Goal: Task Accomplishment & Management: Use online tool/utility

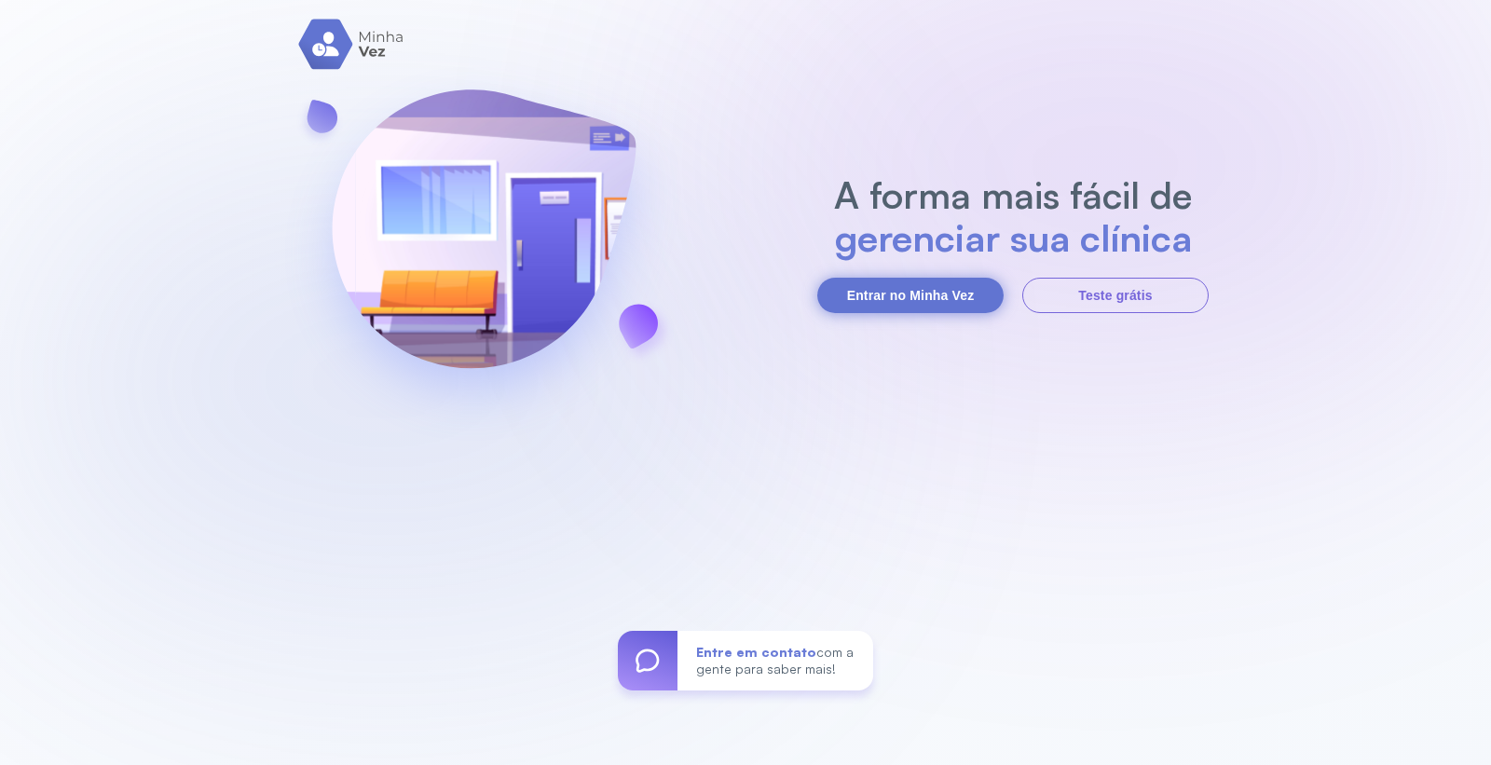
click at [841, 293] on button "Entrar no Minha Vez" at bounding box center [910, 295] width 186 height 35
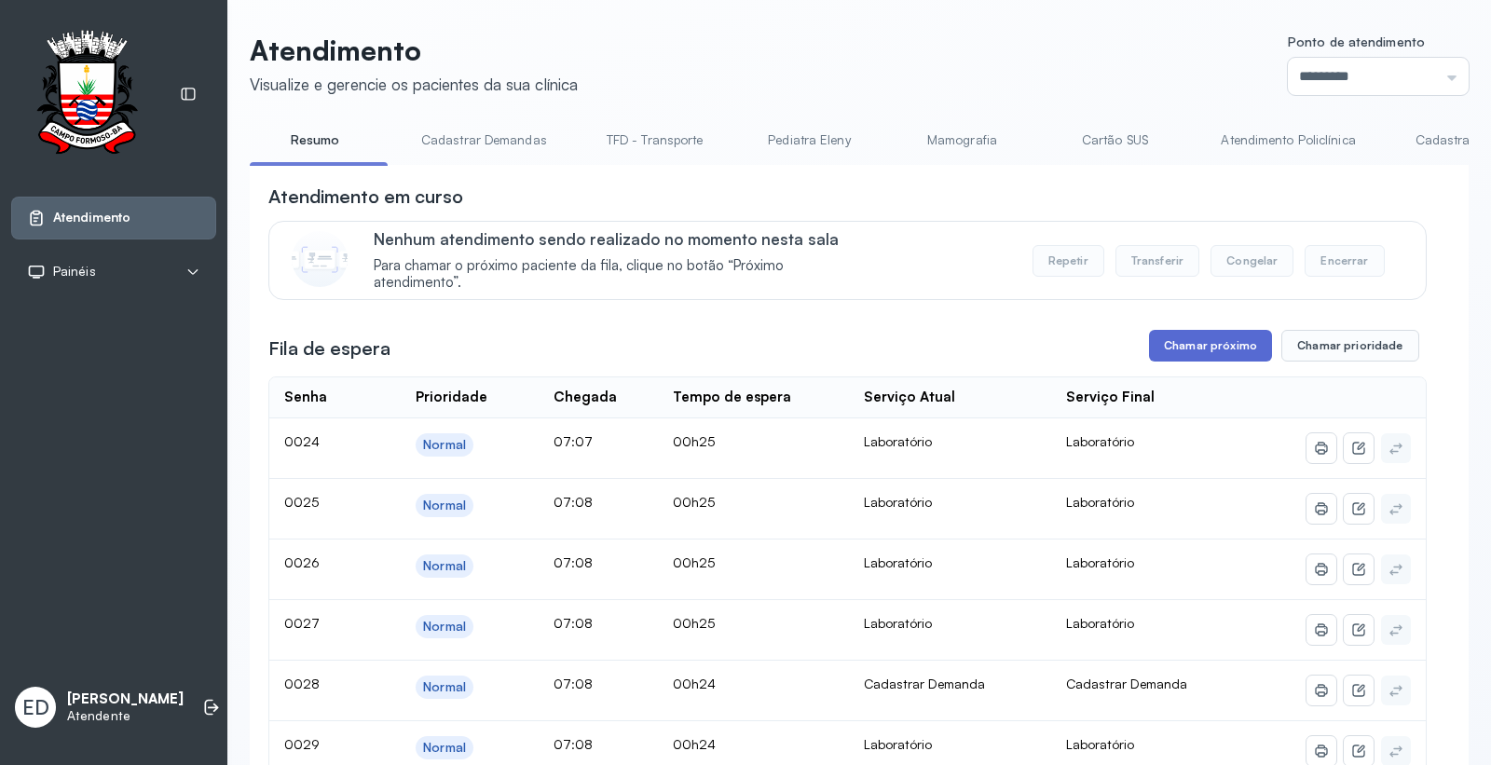
click at [1207, 350] on button "Chamar próximo" at bounding box center [1210, 346] width 123 height 32
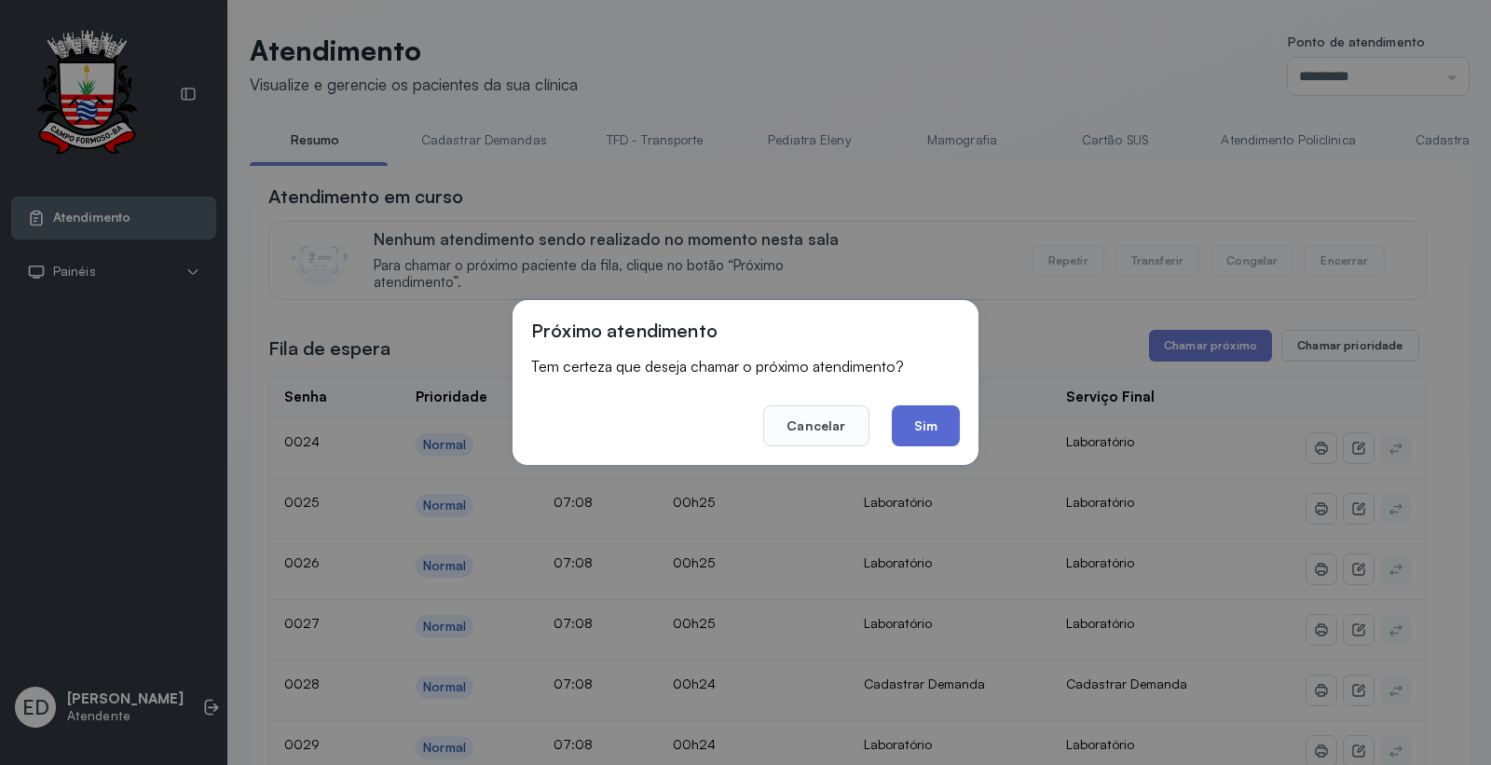
click at [942, 426] on button "Sim" at bounding box center [926, 425] width 68 height 41
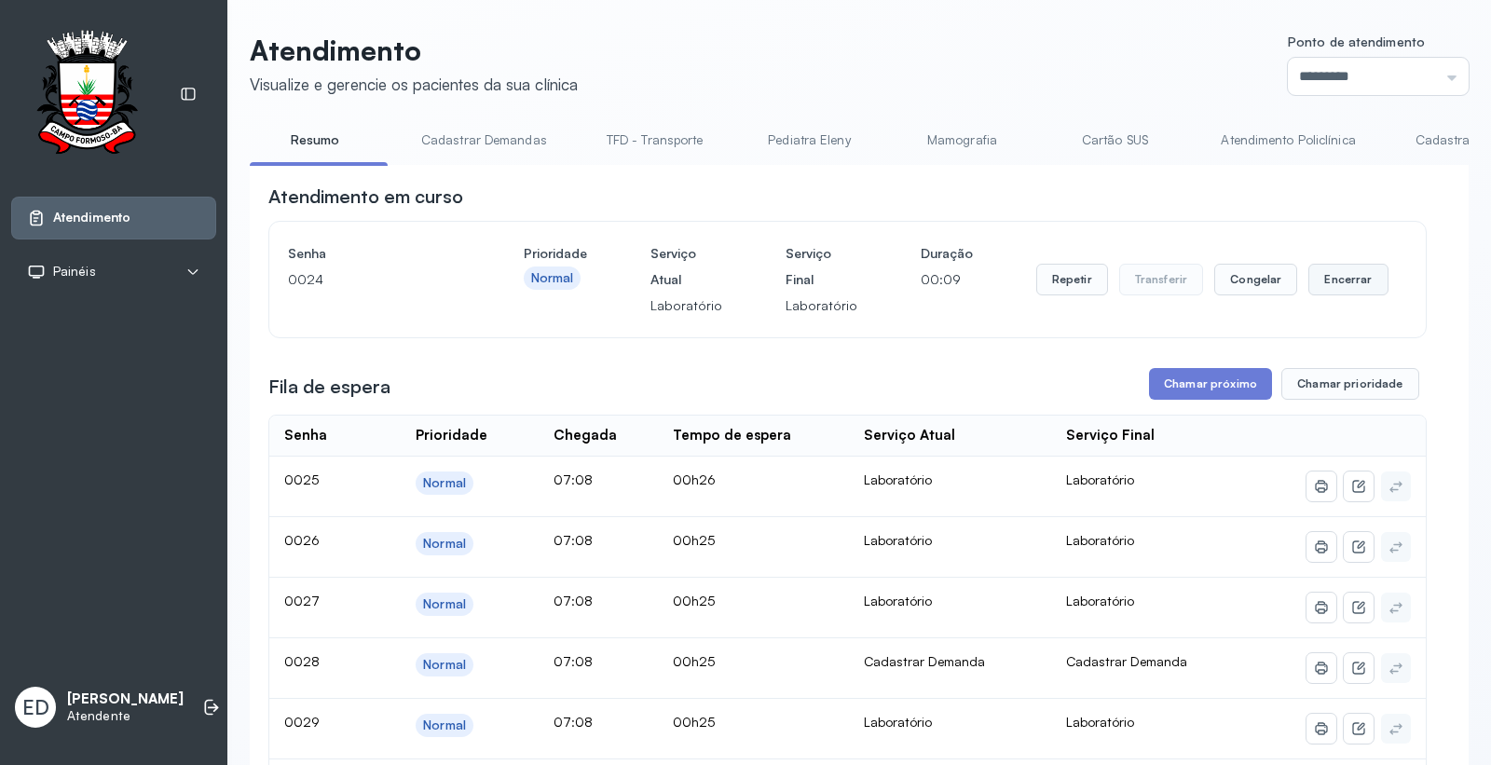
click at [1341, 293] on button "Encerrar" at bounding box center [1347, 280] width 79 height 32
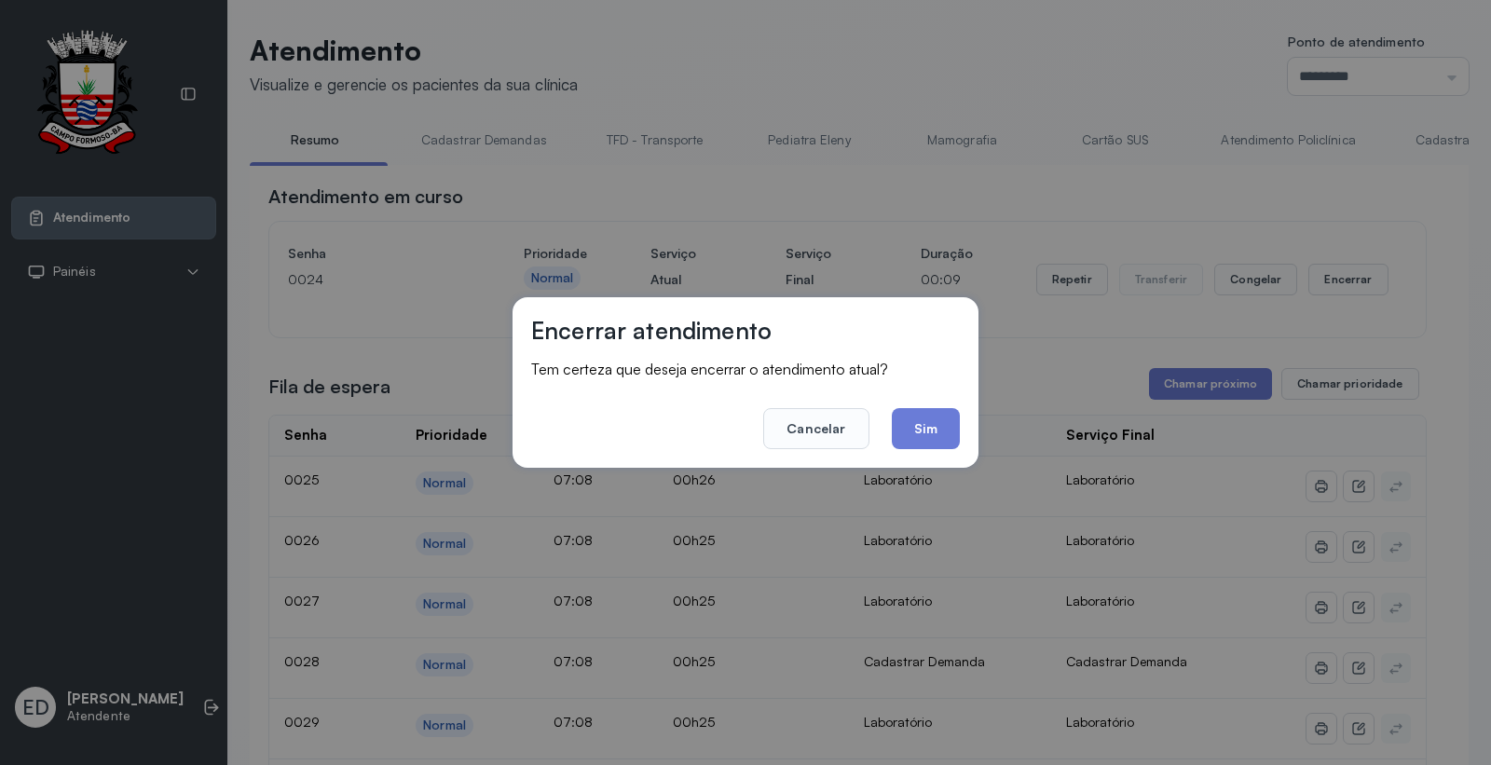
click at [961, 430] on div "Encerrar atendimento Tem certeza que deseja encerrar o atendimento atual? Cance…" at bounding box center [745, 382] width 466 height 171
click at [929, 430] on button "Sim" at bounding box center [926, 428] width 68 height 41
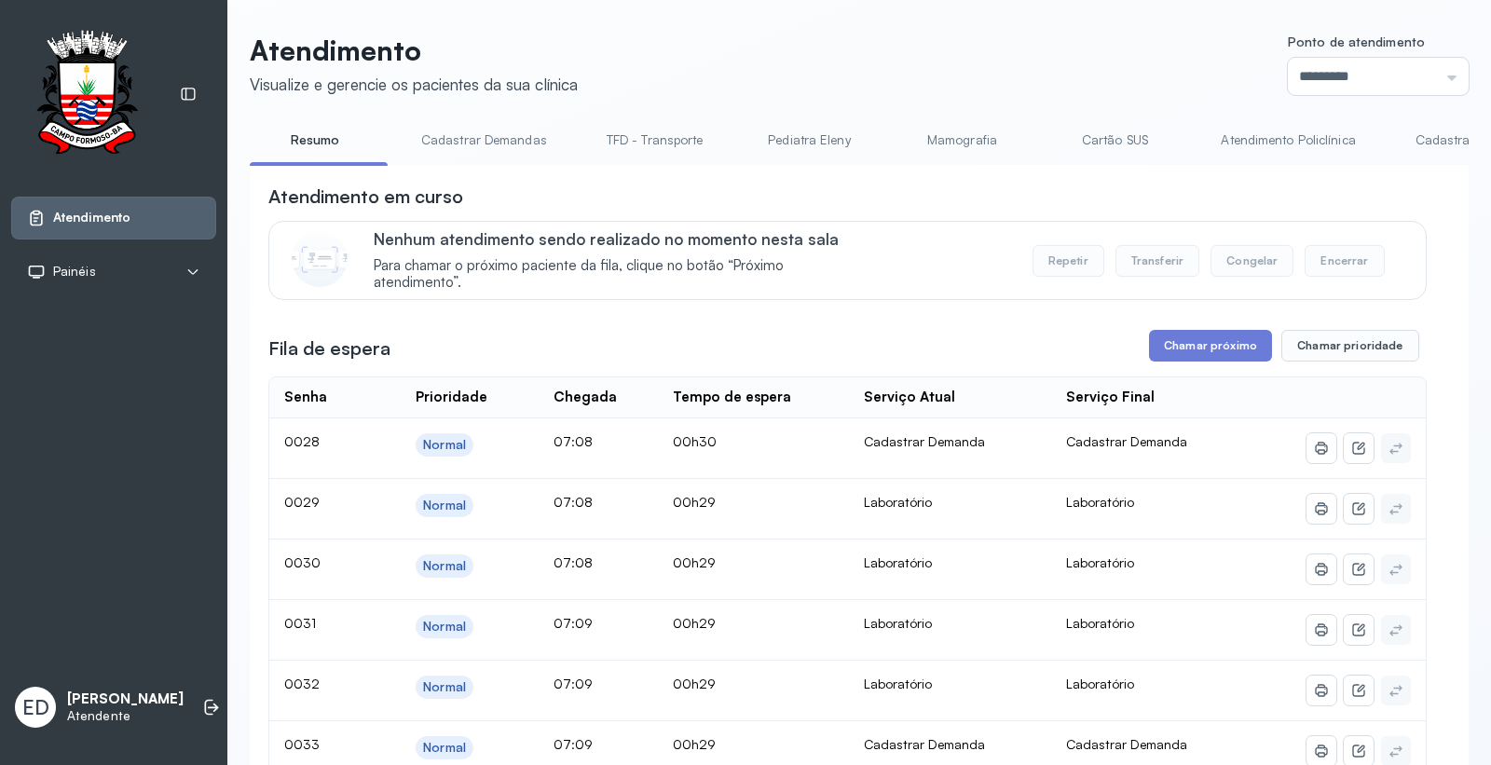
click at [978, 192] on div "Atendimento em curso" at bounding box center [847, 197] width 1158 height 26
click at [1205, 338] on button "Chamar próximo" at bounding box center [1210, 346] width 123 height 32
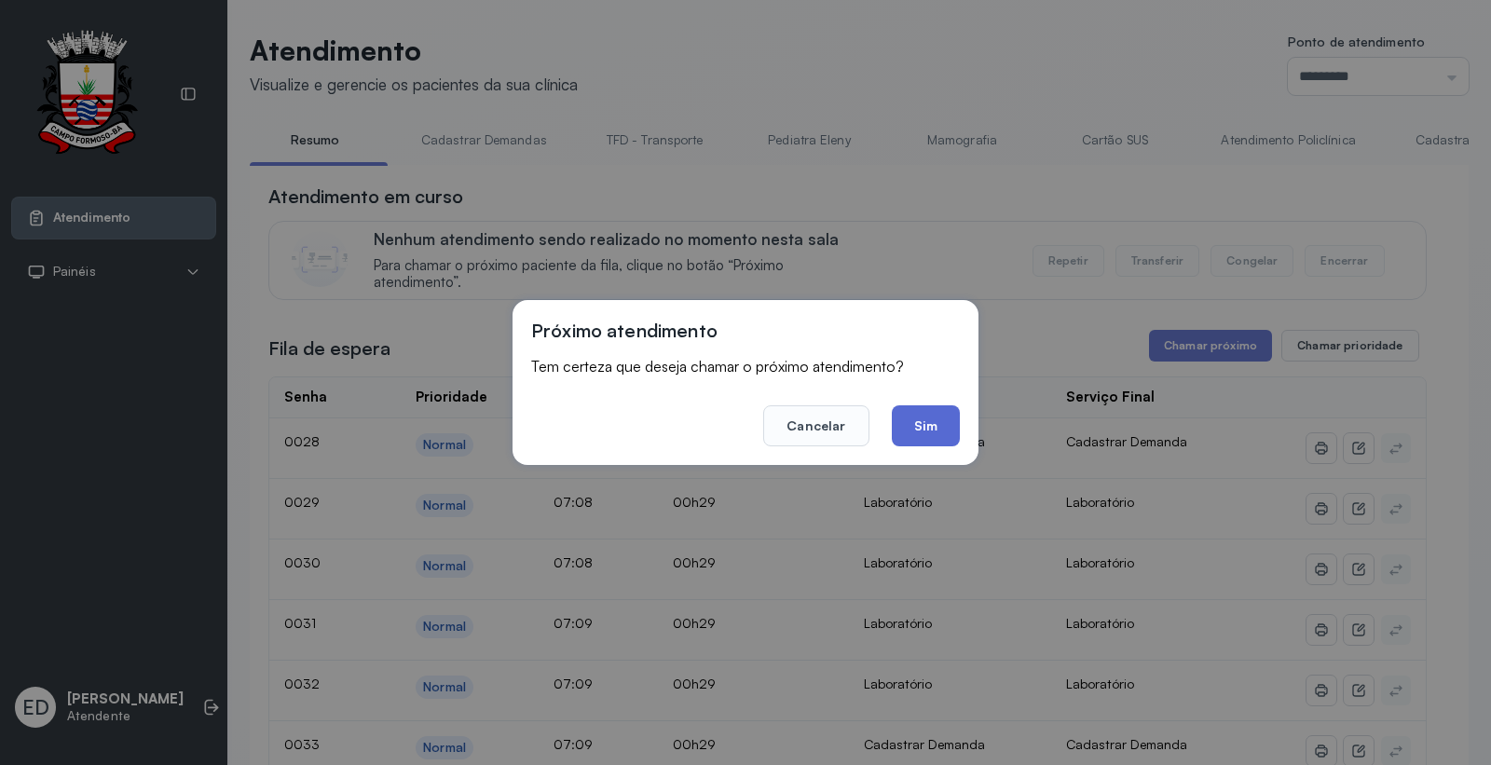
click at [927, 412] on button "Sim" at bounding box center [926, 425] width 68 height 41
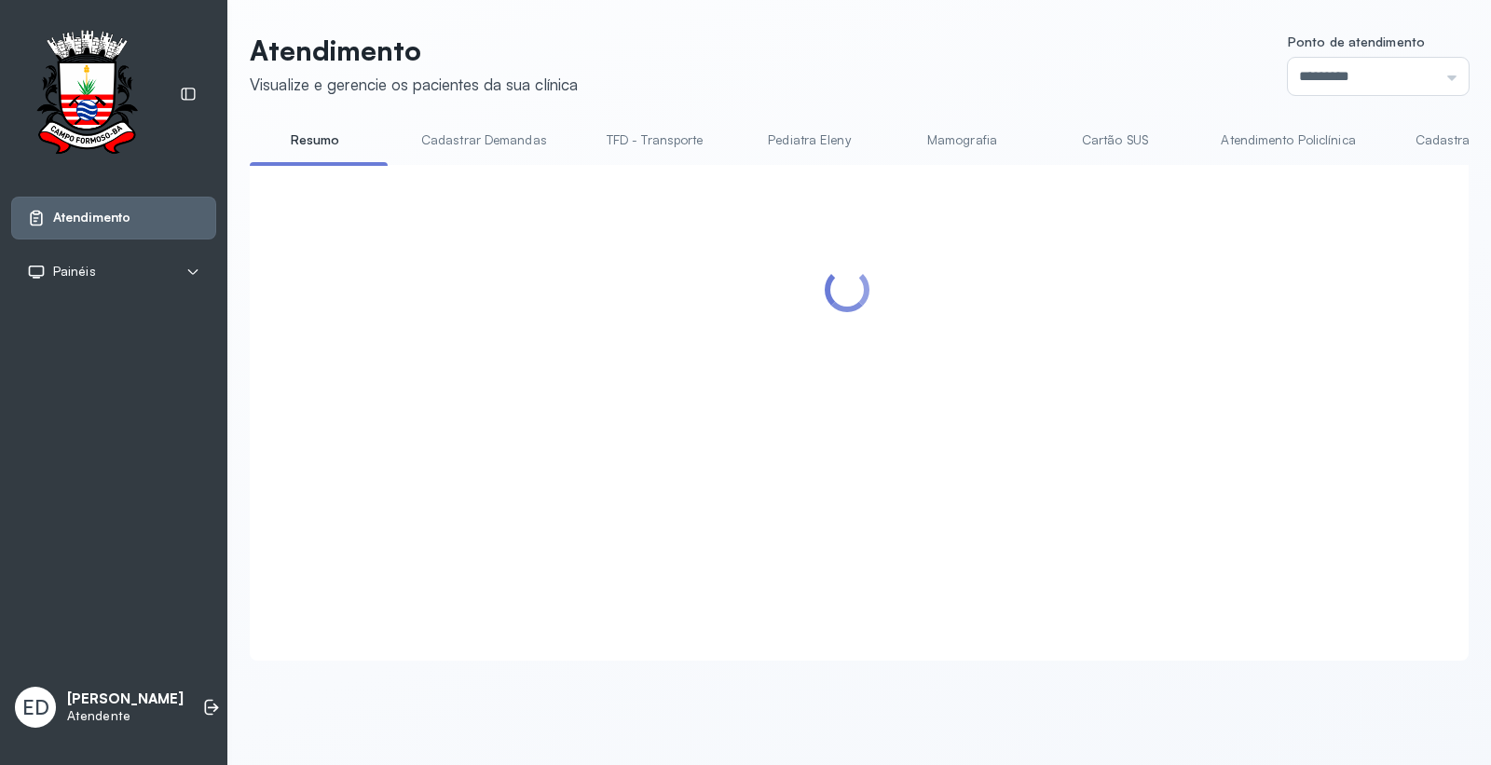
click at [979, 48] on header "Atendimento Visualize e gerencie os pacientes da sua clínica Ponto de atendimen…" at bounding box center [859, 64] width 1219 height 61
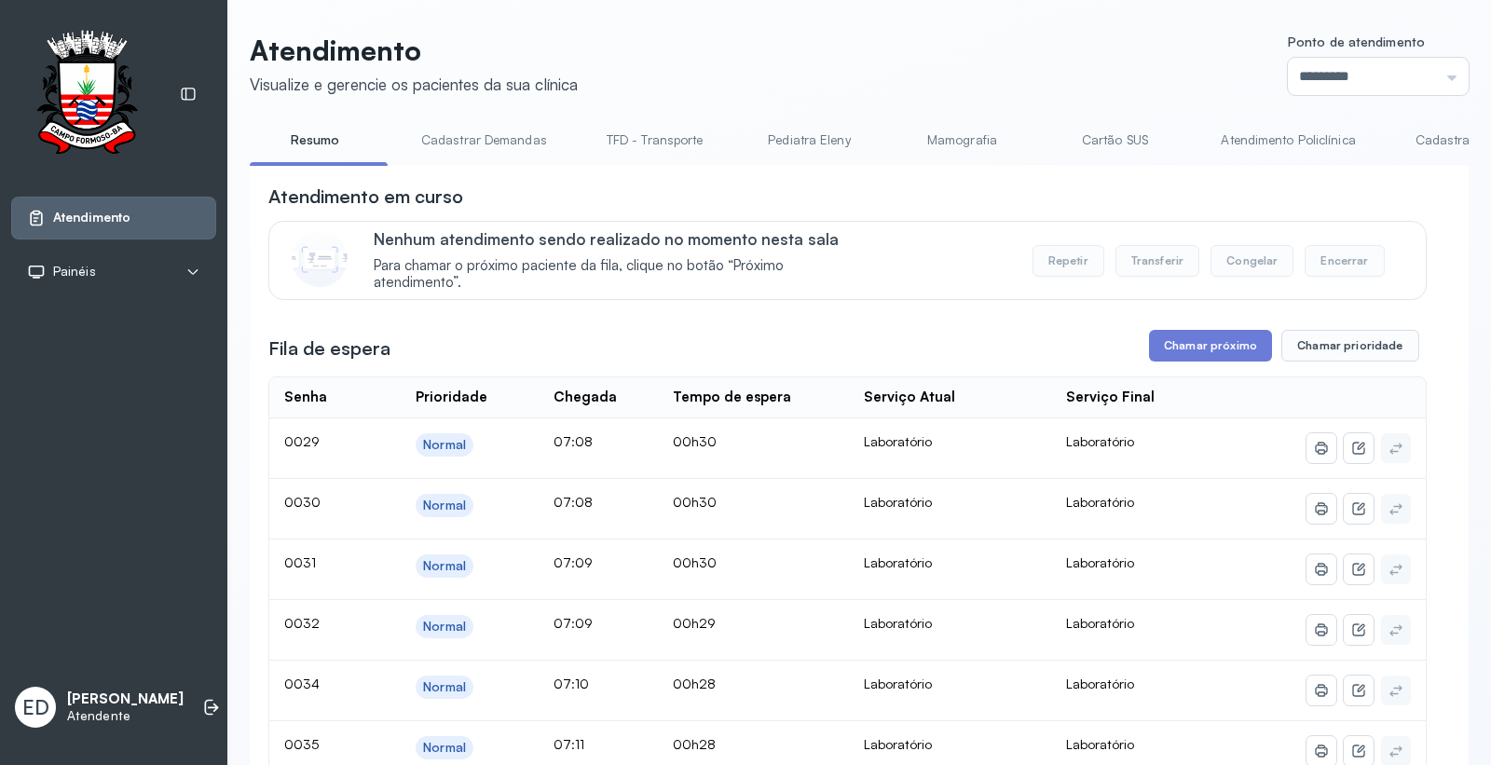
click at [904, 52] on header "Atendimento Visualize e gerencie os pacientes da sua clínica Ponto de atendimen…" at bounding box center [859, 64] width 1219 height 61
click at [943, 342] on div "Fila de espera Chamar próximo Chamar prioridade" at bounding box center [847, 346] width 1158 height 32
click at [1207, 359] on button "Chamar próximo" at bounding box center [1210, 346] width 123 height 32
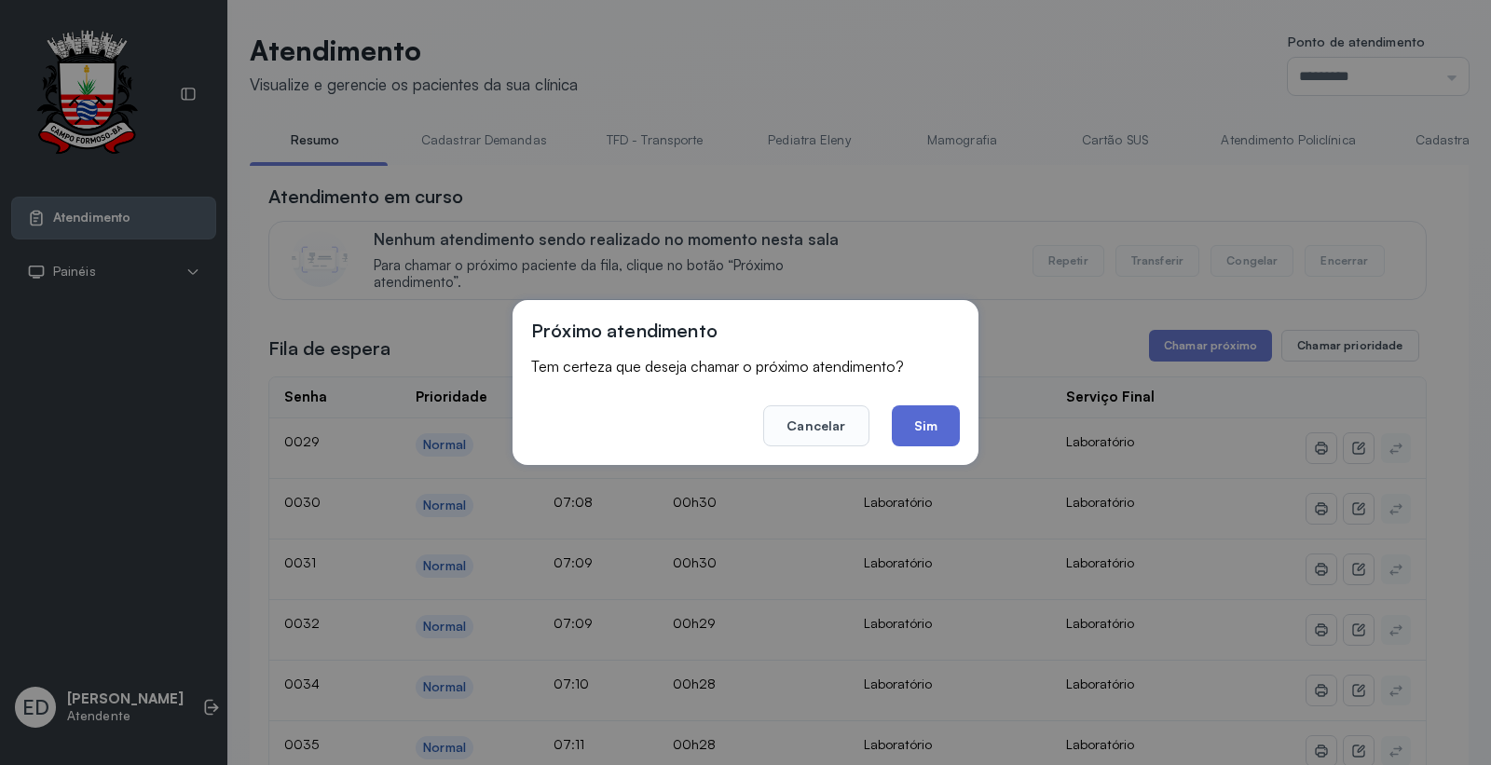
click at [945, 425] on button "Sim" at bounding box center [926, 425] width 68 height 41
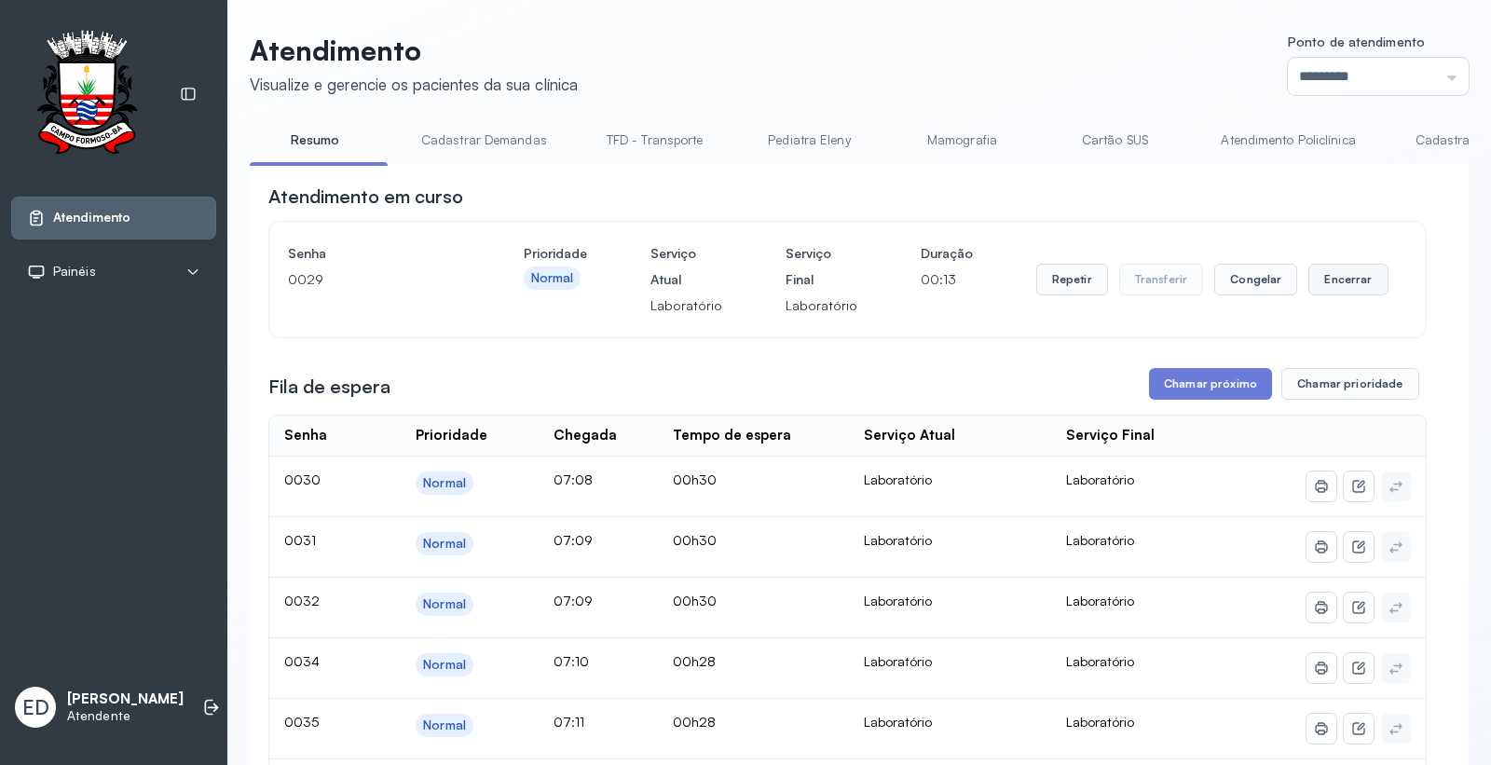
click at [1341, 277] on button "Encerrar" at bounding box center [1347, 280] width 79 height 32
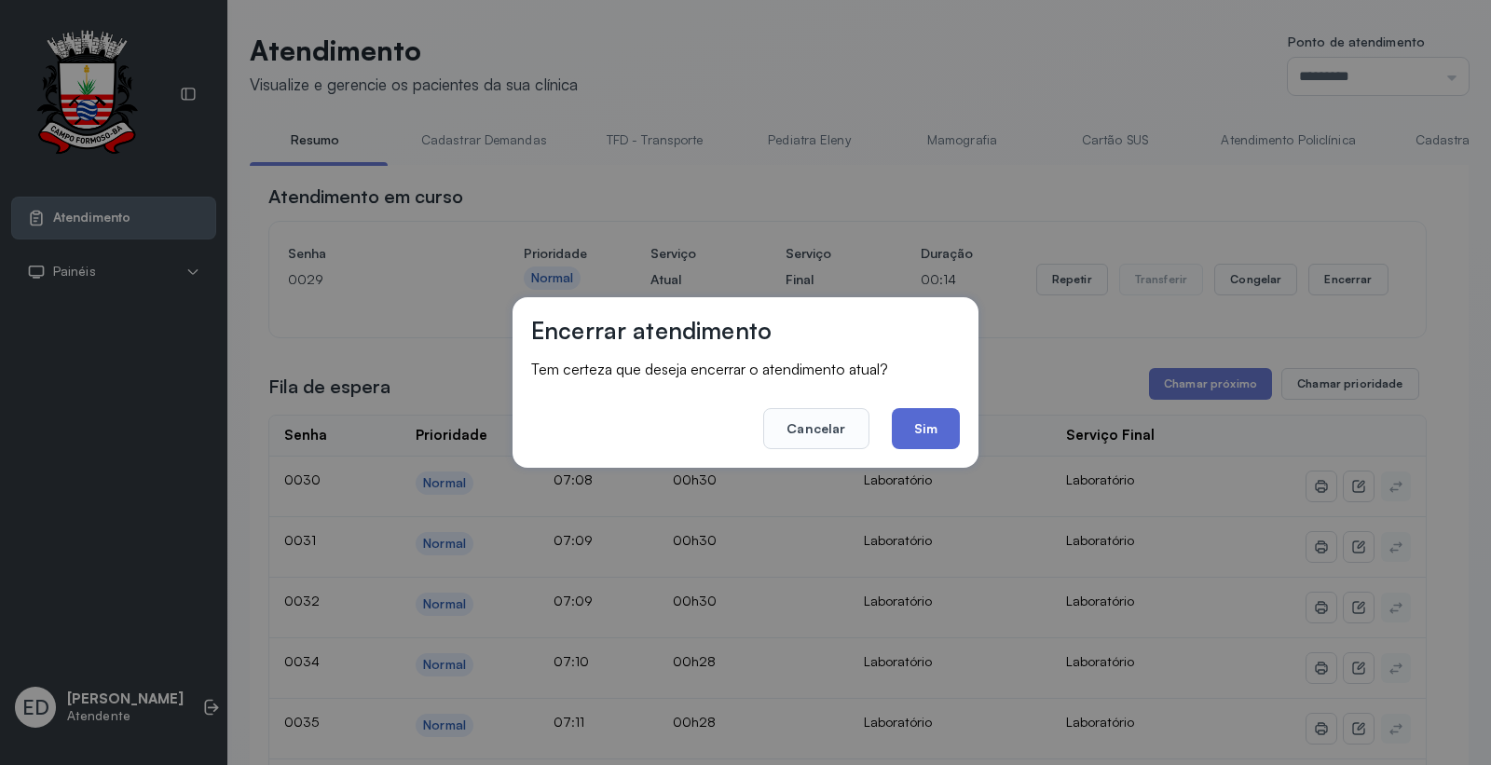
click at [924, 430] on button "Sim" at bounding box center [926, 428] width 68 height 41
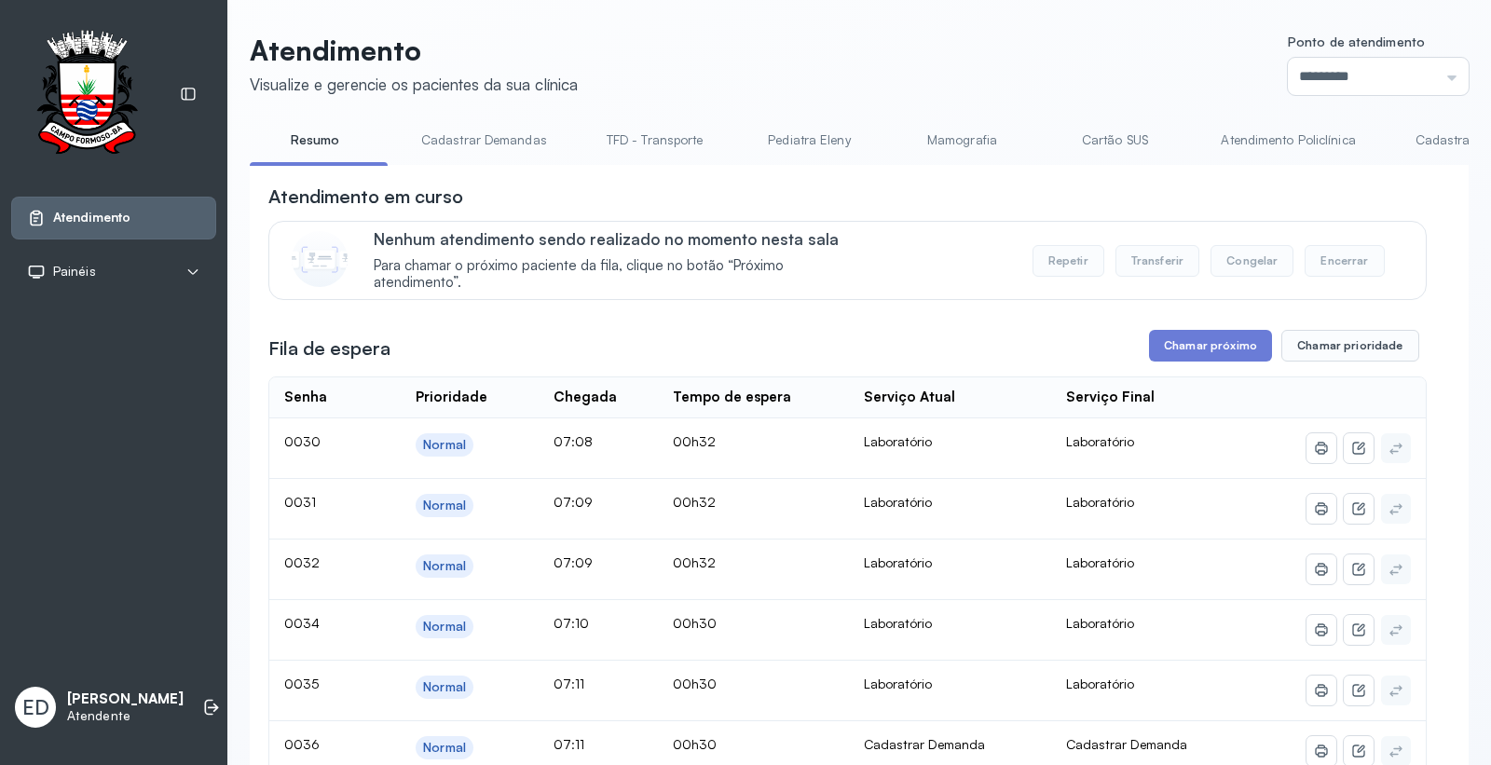
click at [1219, 335] on button "Chamar próximo" at bounding box center [1210, 346] width 123 height 32
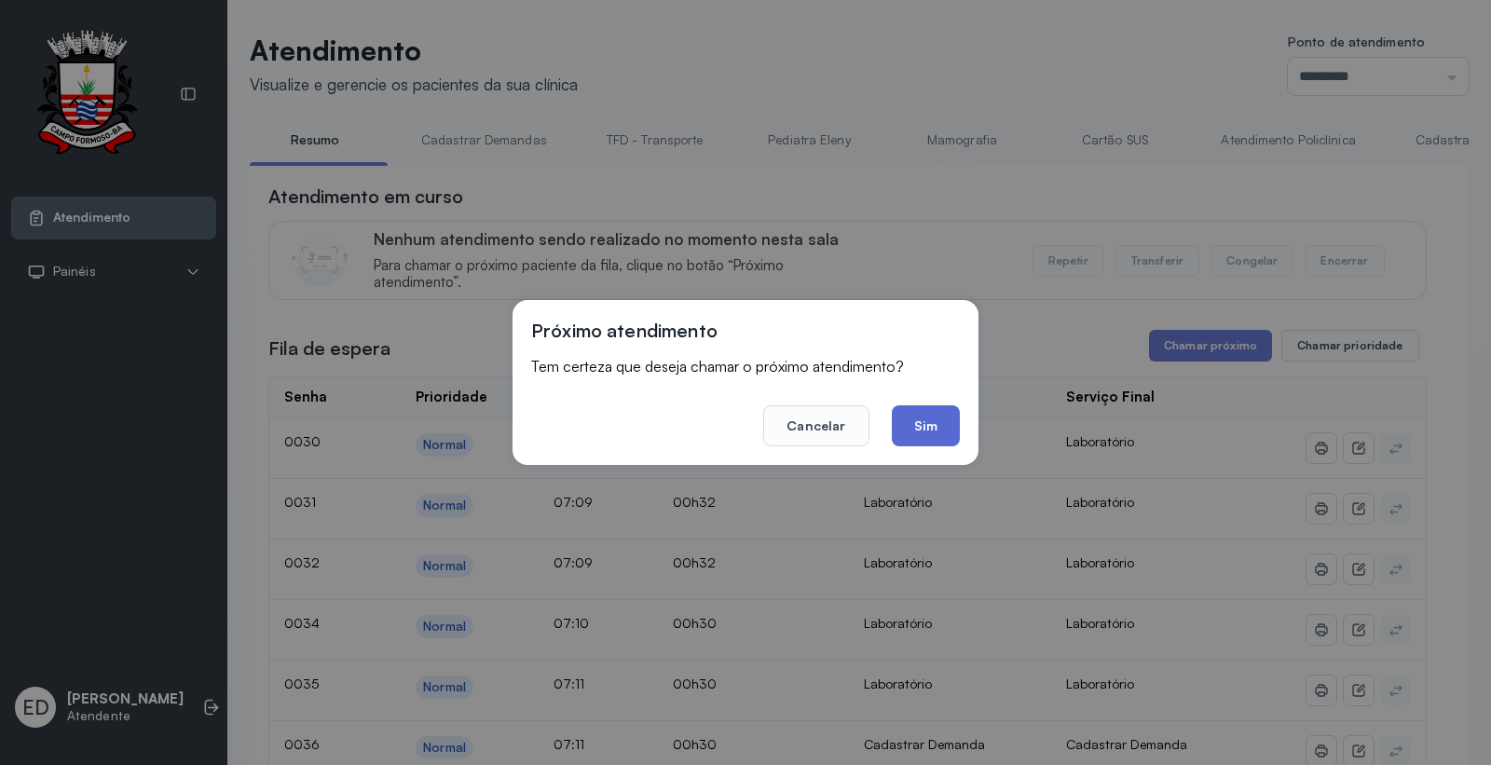
click at [938, 423] on button "Sim" at bounding box center [926, 425] width 68 height 41
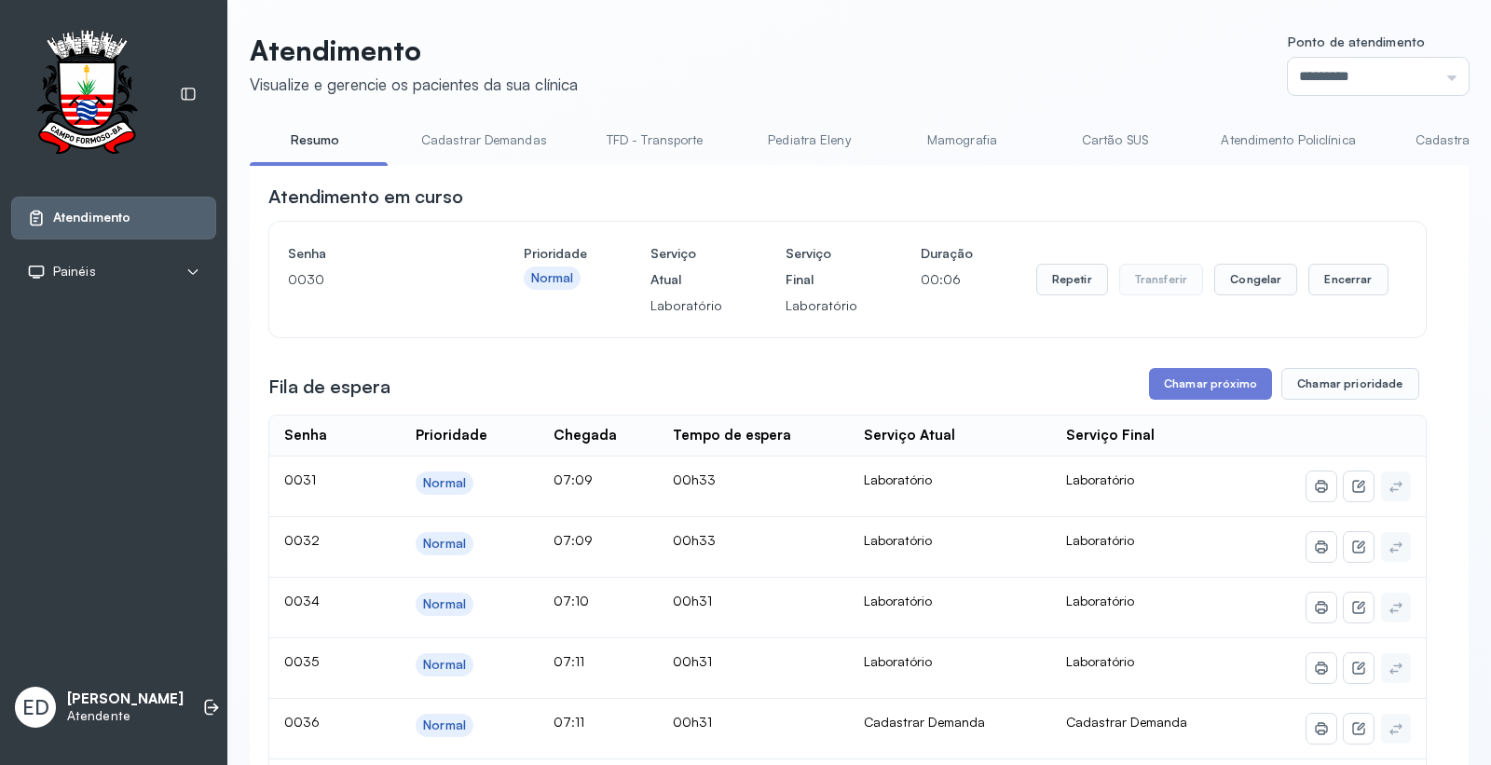
click at [990, 41] on header "Atendimento Visualize e gerencie os pacientes da sua clínica Ponto de atendimen…" at bounding box center [859, 64] width 1219 height 61
click at [1337, 284] on button "Encerrar" at bounding box center [1347, 280] width 79 height 32
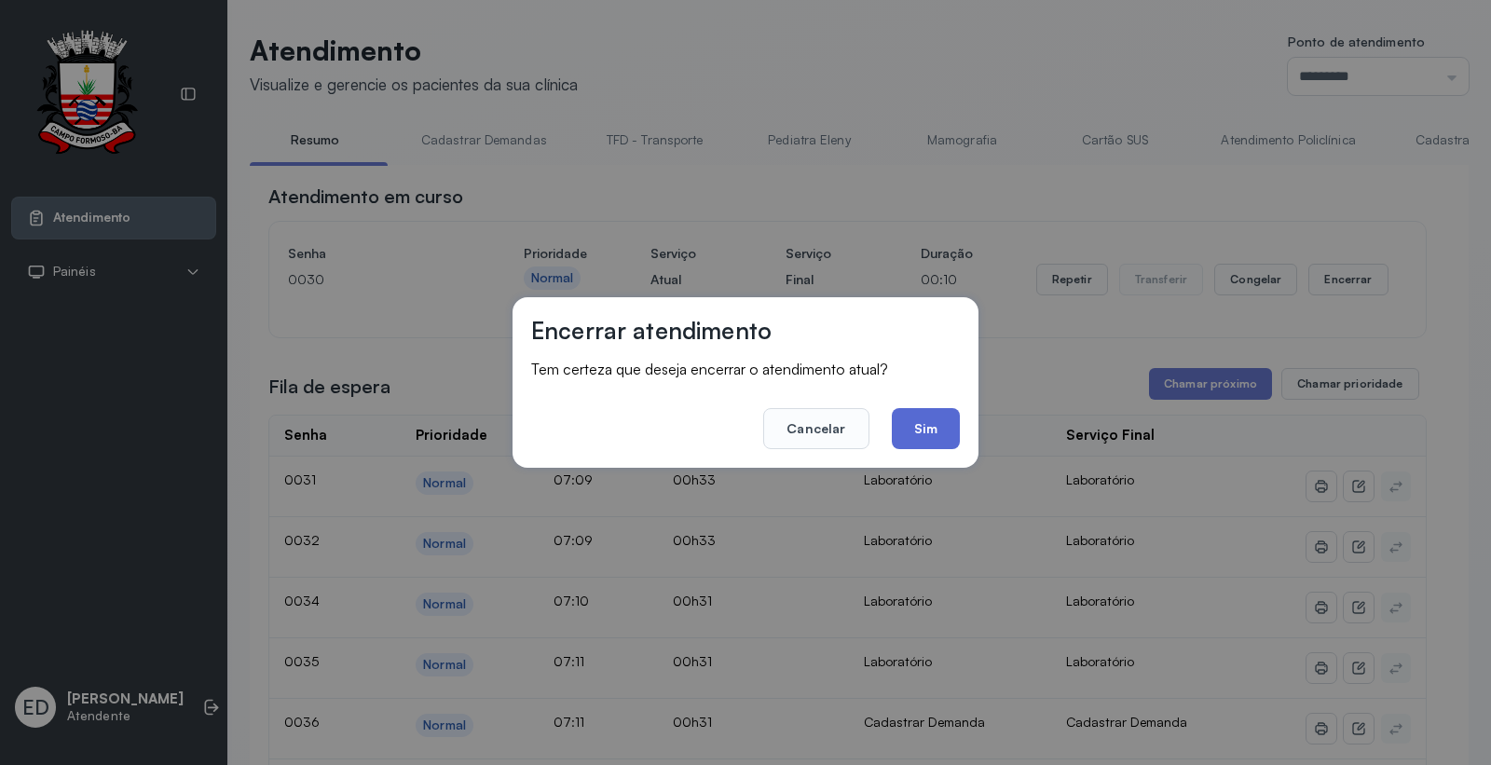
click at [934, 431] on button "Sim" at bounding box center [926, 428] width 68 height 41
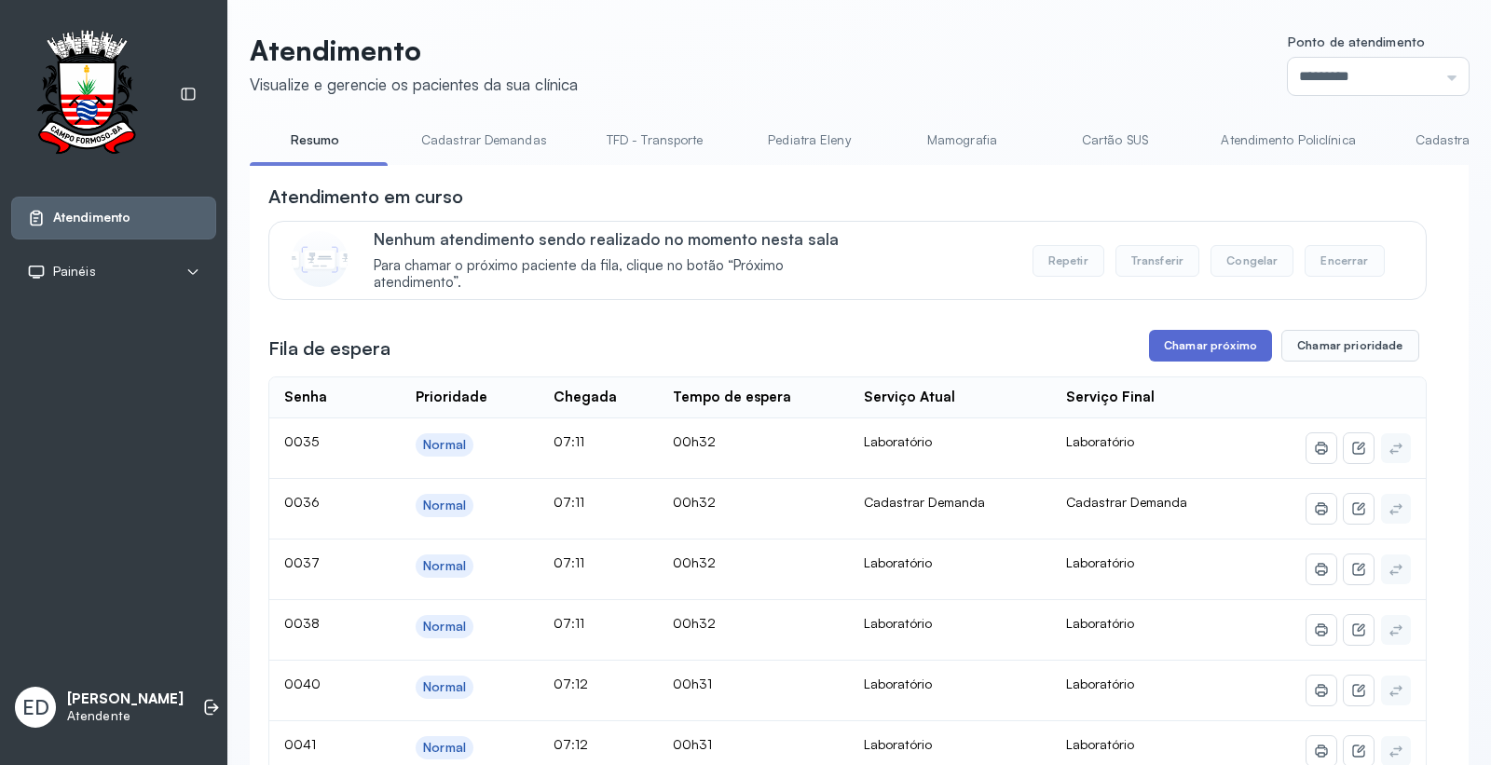
click at [1195, 346] on button "Chamar próximo" at bounding box center [1210, 346] width 123 height 32
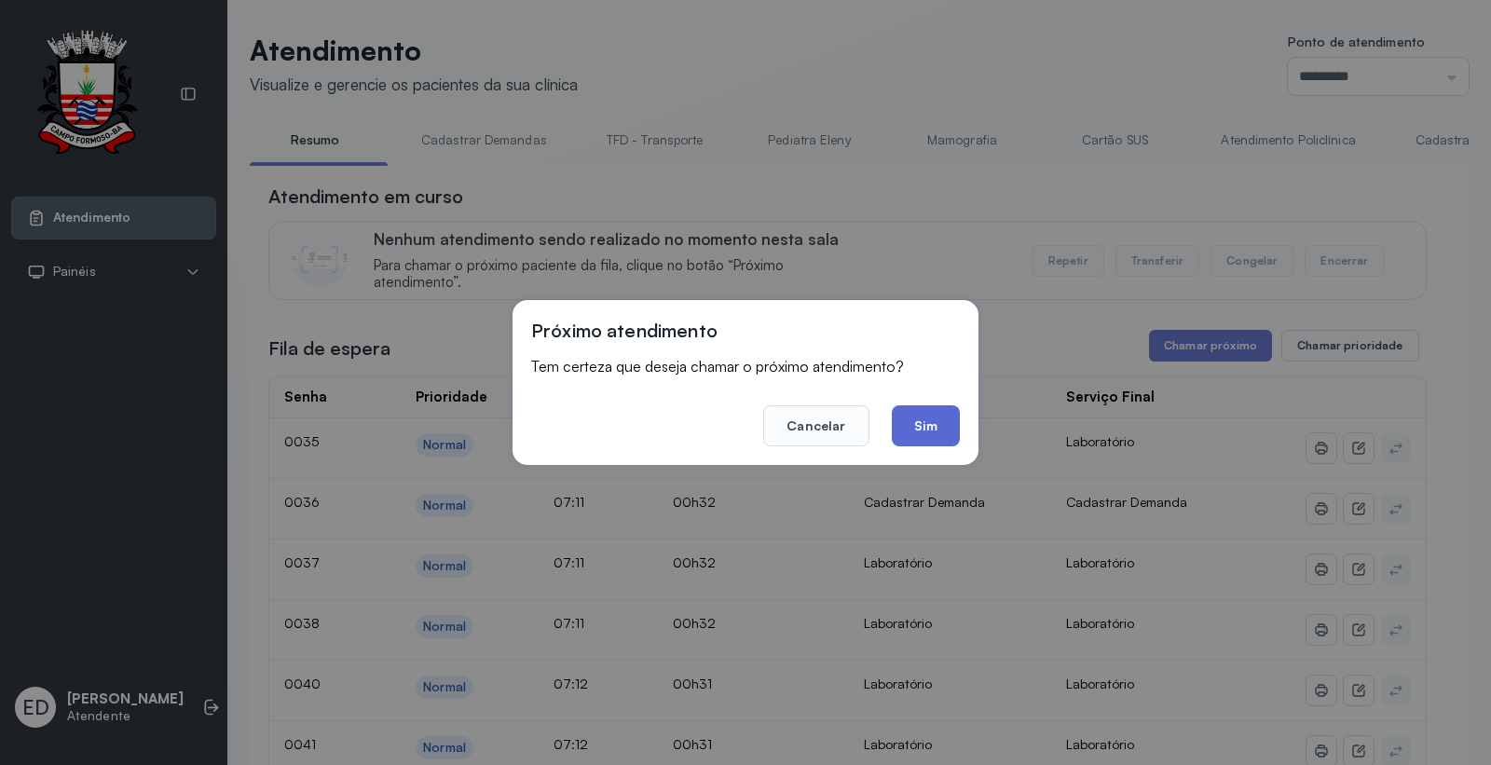
click at [924, 429] on button "Sim" at bounding box center [926, 425] width 68 height 41
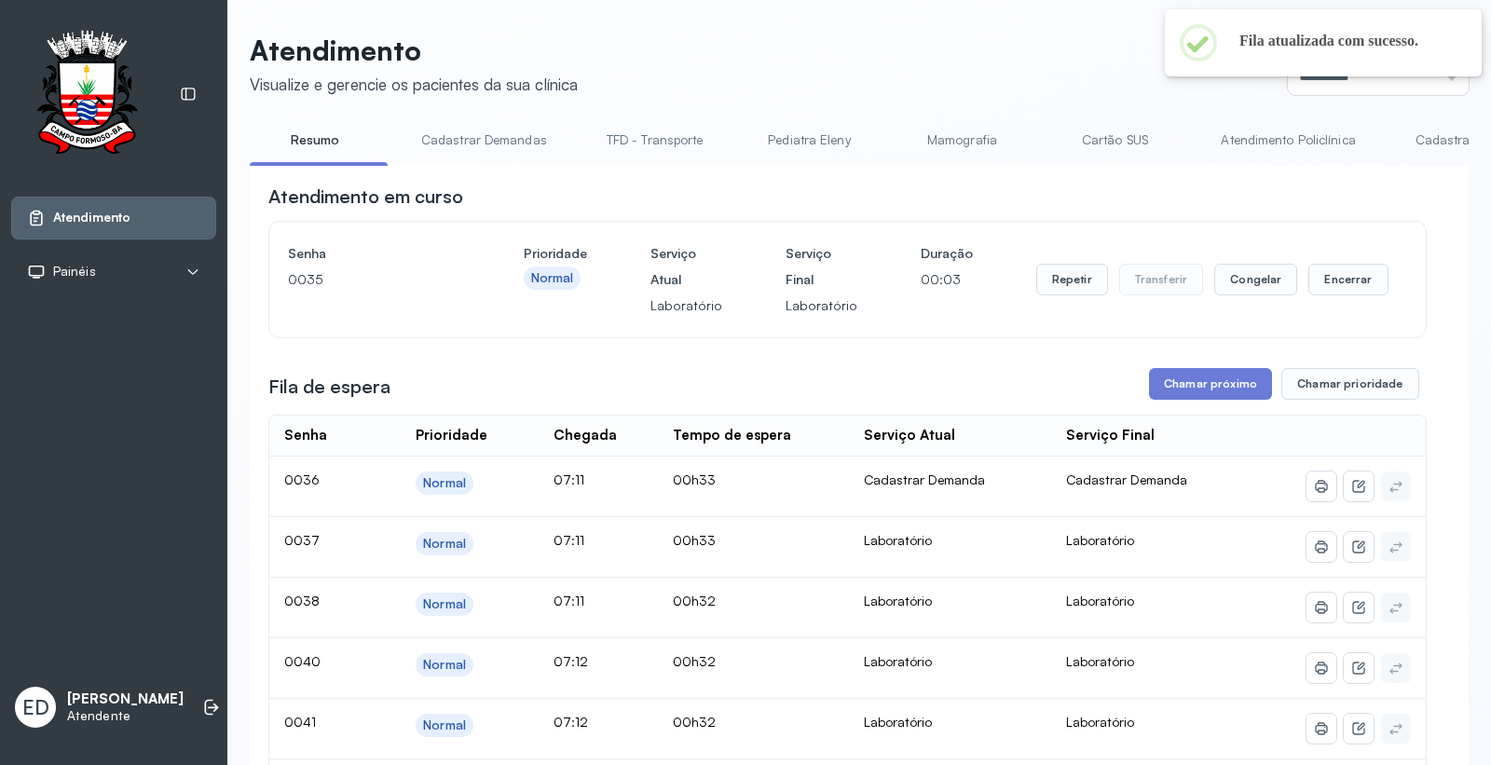
click at [1009, 76] on header "Atendimento Visualize e gerencie os pacientes da sua clínica Ponto de atendimen…" at bounding box center [859, 64] width 1219 height 61
click at [1341, 287] on button "Encerrar" at bounding box center [1347, 280] width 79 height 32
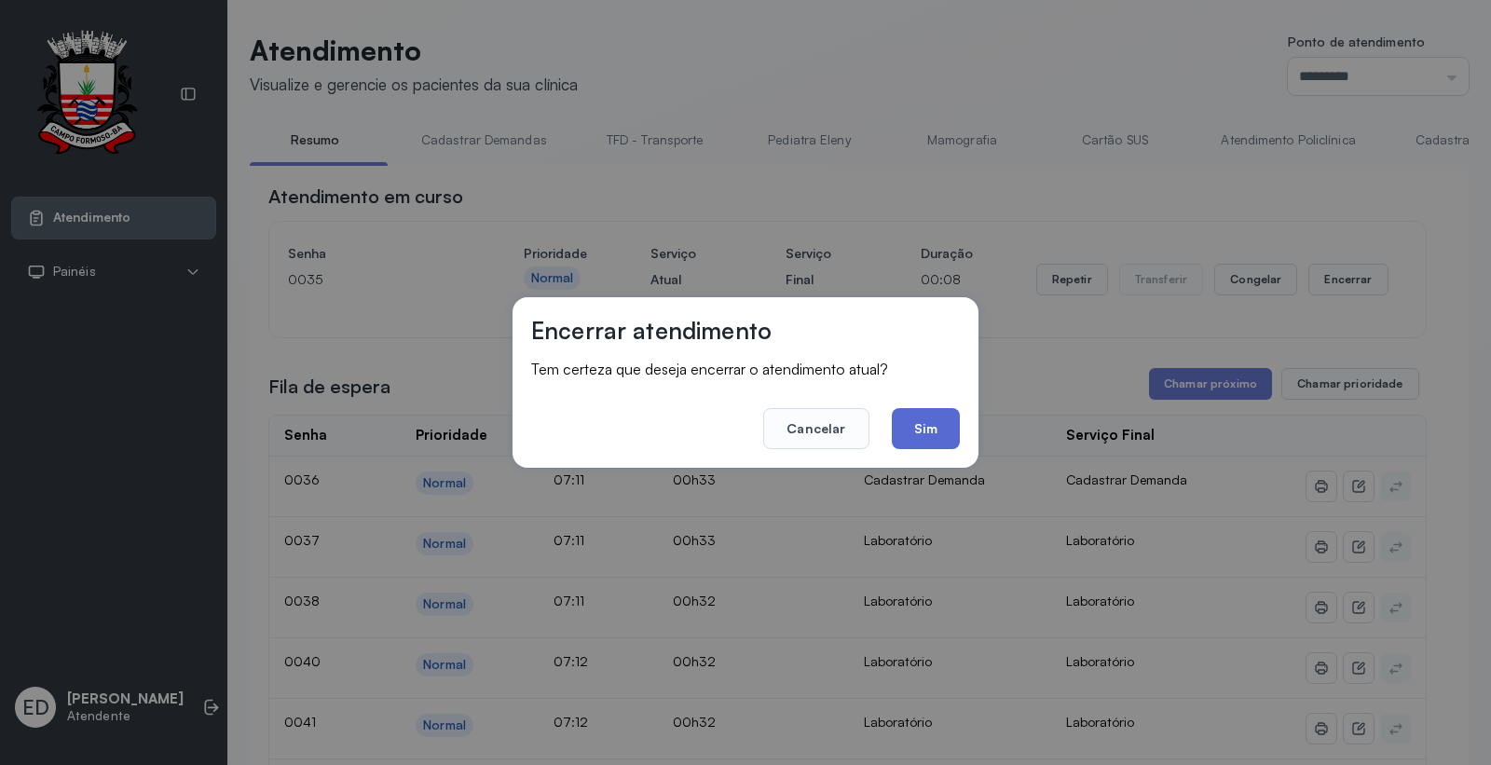
click at [919, 424] on button "Sim" at bounding box center [926, 428] width 68 height 41
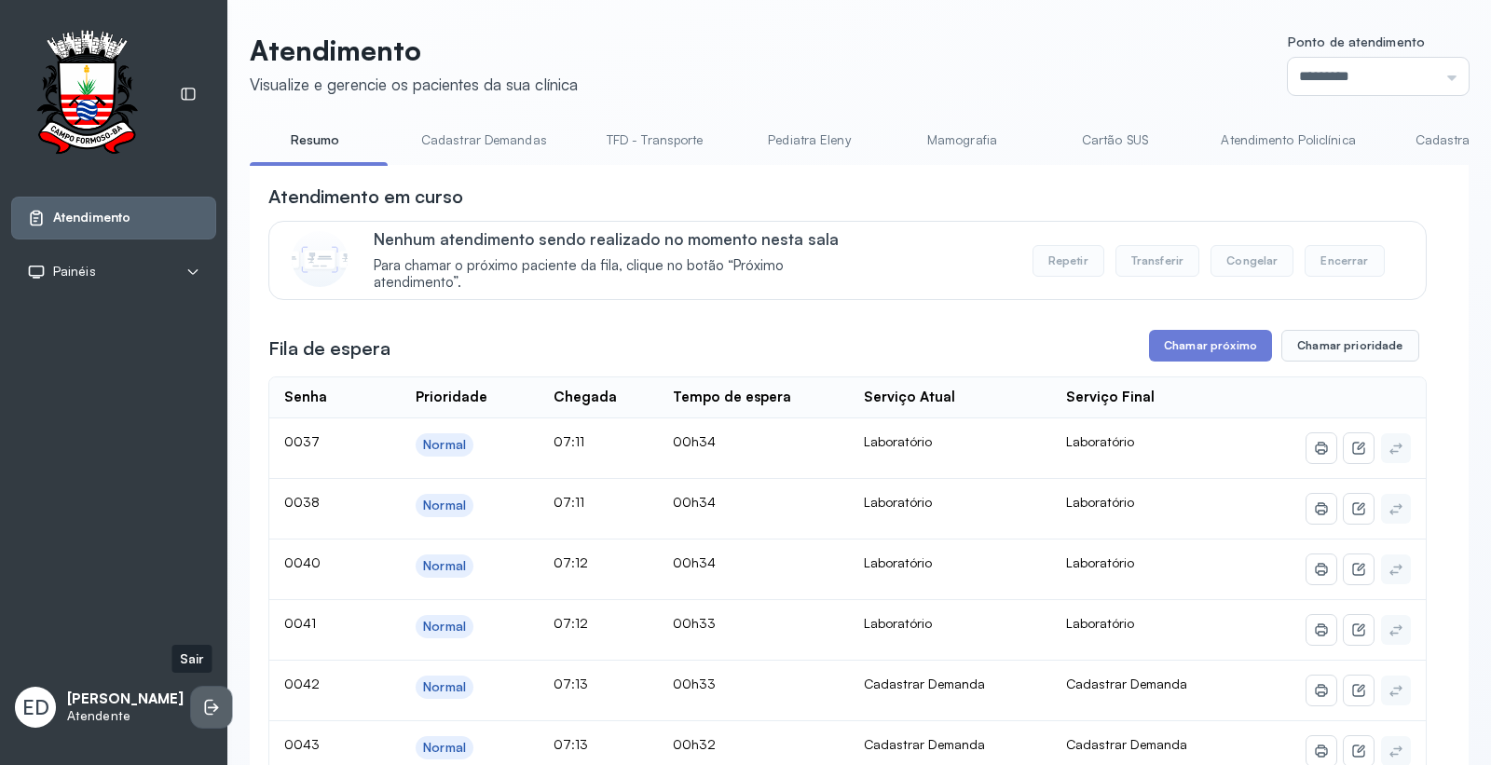
click at [202, 688] on icon at bounding box center [211, 707] width 19 height 19
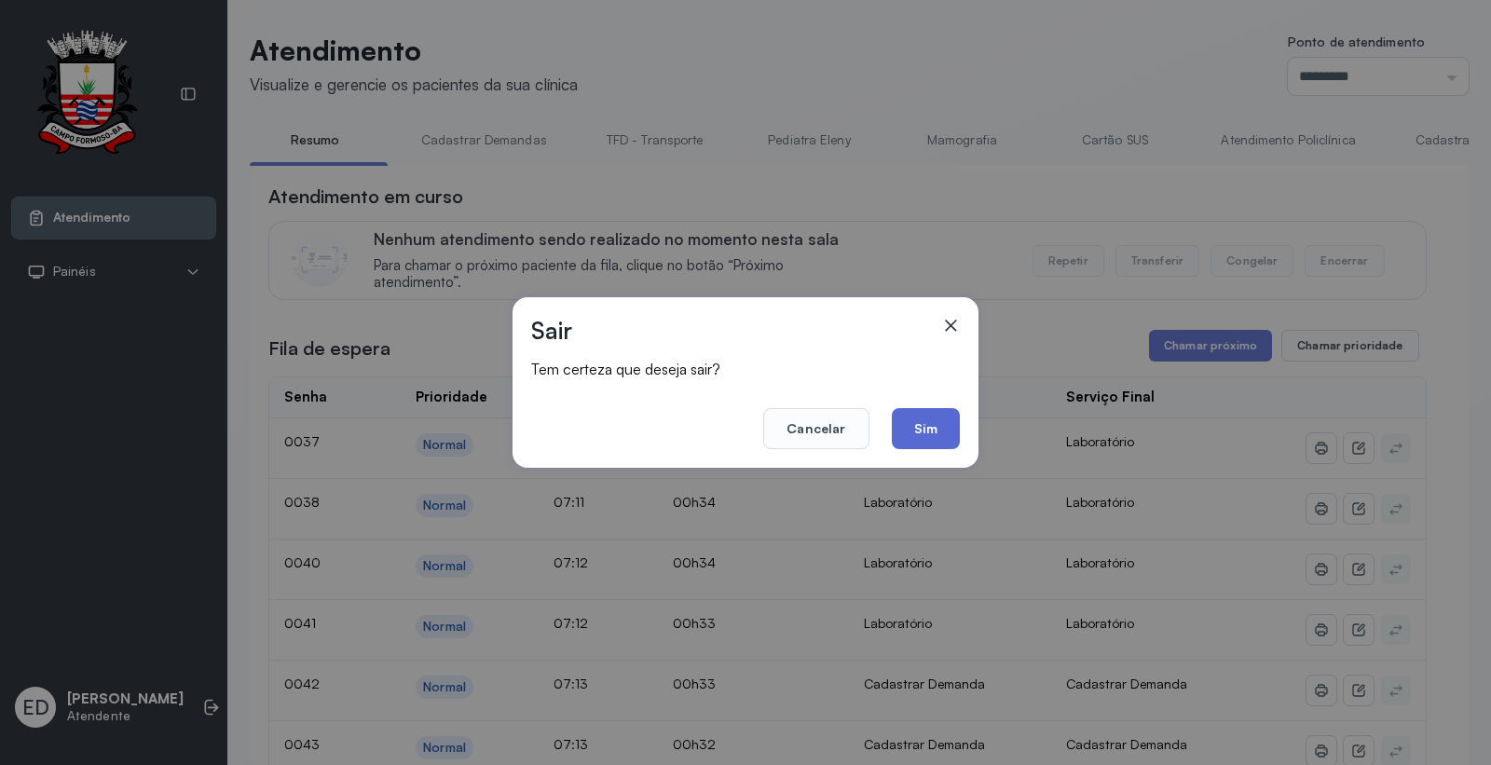
click at [933, 420] on button "Sim" at bounding box center [926, 428] width 68 height 41
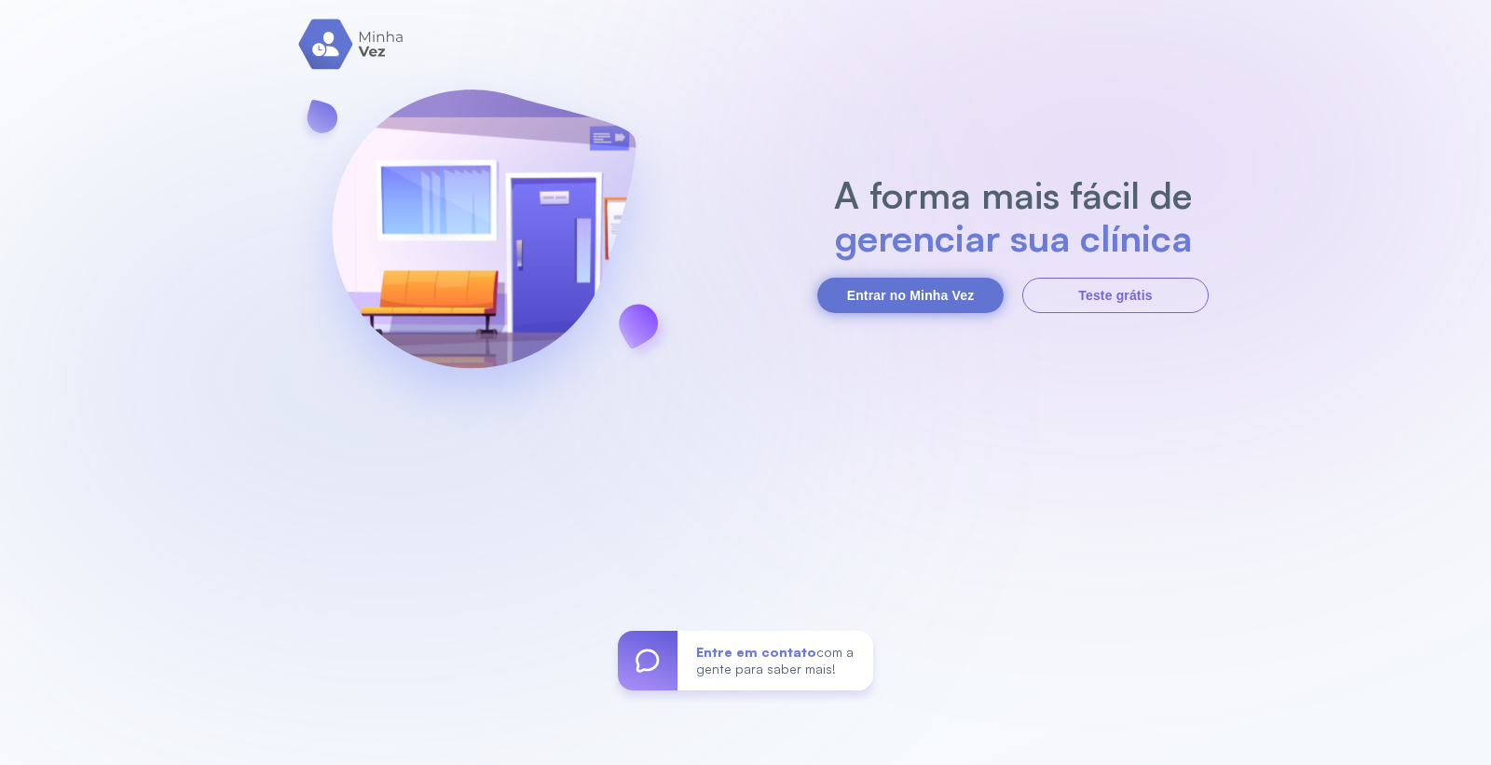
click at [896, 280] on button "Entrar no Minha Vez" at bounding box center [910, 295] width 186 height 35
